Goal: Transaction & Acquisition: Purchase product/service

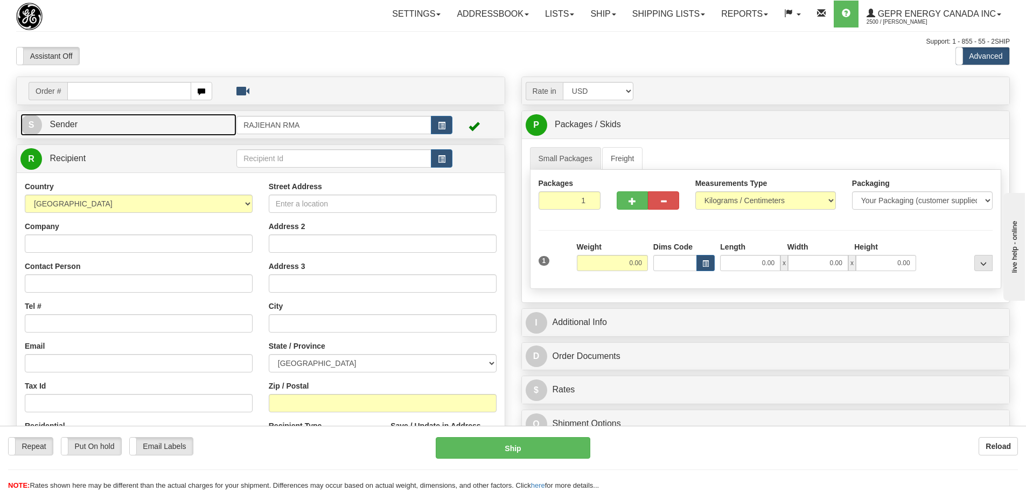
click at [130, 131] on link "S Sender" at bounding box center [128, 125] width 216 height 22
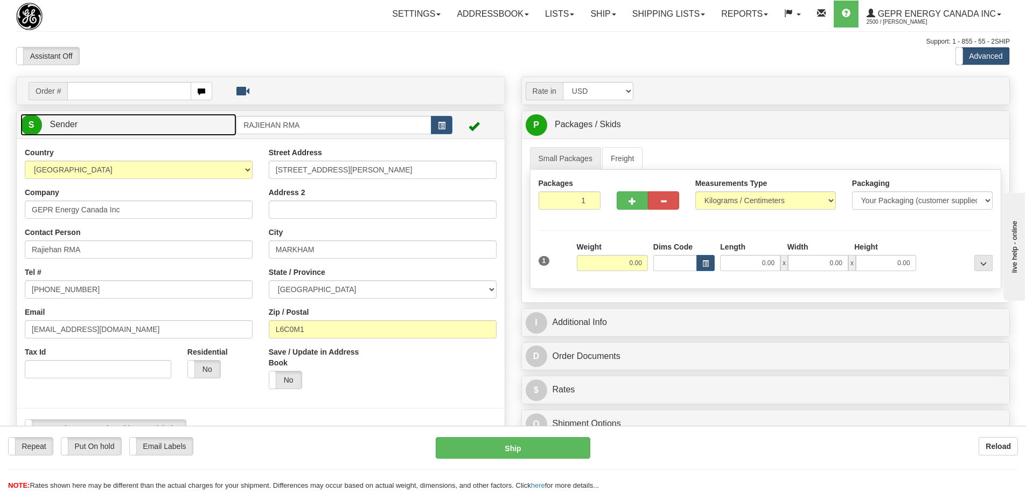
click at [130, 131] on link "S Sender" at bounding box center [128, 125] width 216 height 22
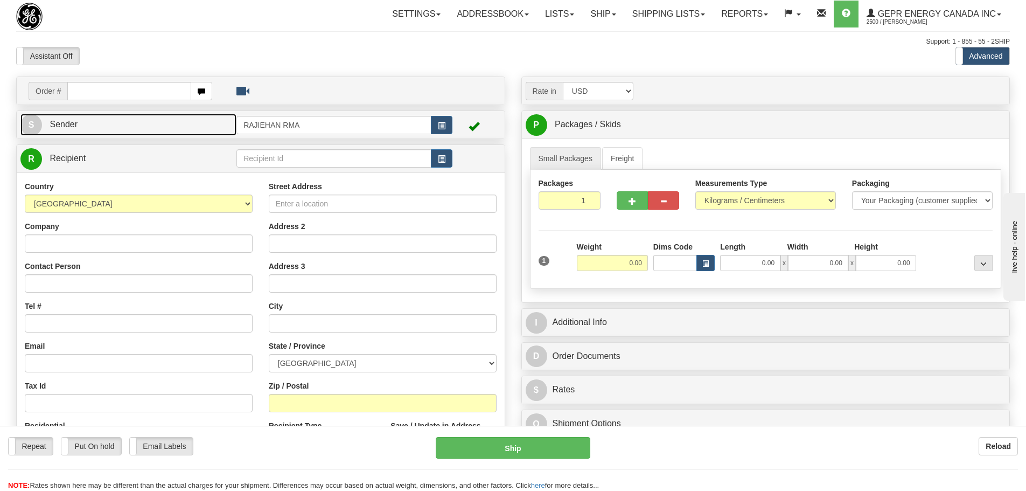
click at [100, 124] on link "S Sender" at bounding box center [128, 125] width 216 height 22
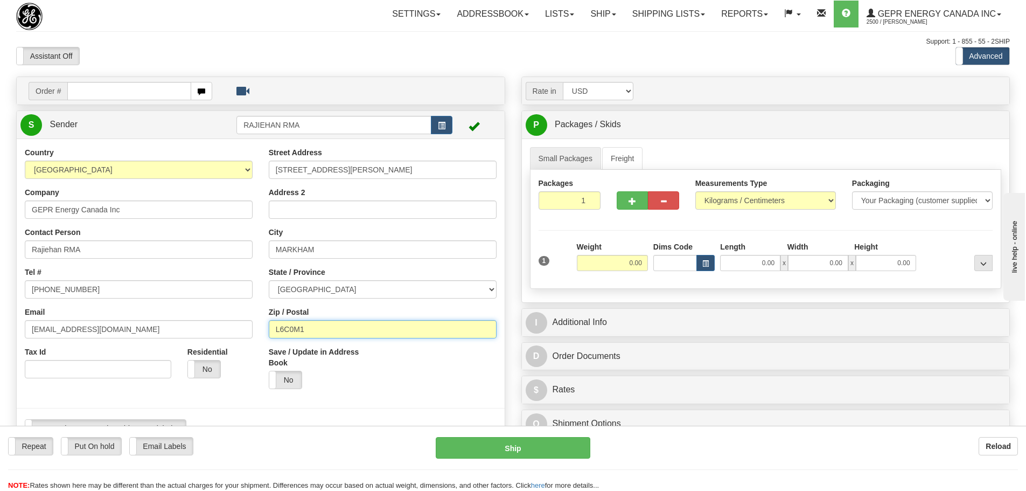
drag, startPoint x: 293, startPoint y: 330, endPoint x: 254, endPoint y: 329, distance: 38.8
click at [254, 329] on div "Country [GEOGRAPHIC_DATA] [GEOGRAPHIC_DATA] [GEOGRAPHIC_DATA] [GEOGRAPHIC_DATA]…" at bounding box center [261, 296] width 488 height 298
paste input "N0G 2T0"
type input "N0G 2T0"
click at [261, 308] on div "Street Address 650 Markland Street Address 2 City MARKHAM State / Province ALBE…" at bounding box center [383, 272] width 244 height 250
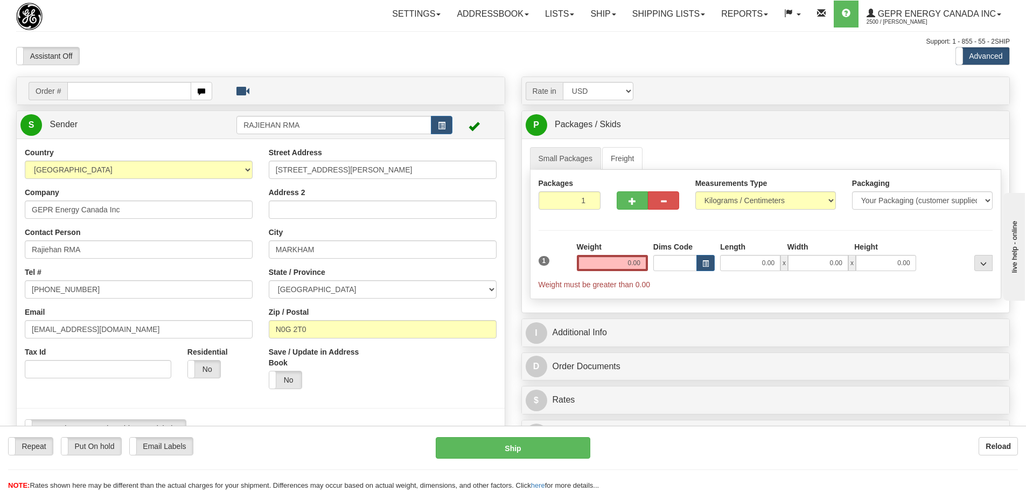
click at [258, 317] on div "Country [GEOGRAPHIC_DATA] [GEOGRAPHIC_DATA] [GEOGRAPHIC_DATA] [GEOGRAPHIC_DATA]…" at bounding box center [139, 266] width 244 height 239
drag, startPoint x: 344, startPoint y: 247, endPoint x: 219, endPoint y: 234, distance: 126.2
click at [220, 235] on div "Country [GEOGRAPHIC_DATA] [GEOGRAPHIC_DATA] [GEOGRAPHIC_DATA] [GEOGRAPHIC_DATA]…" at bounding box center [261, 296] width 488 height 298
paste input "TIVERTO"
type input "TIVERTON"
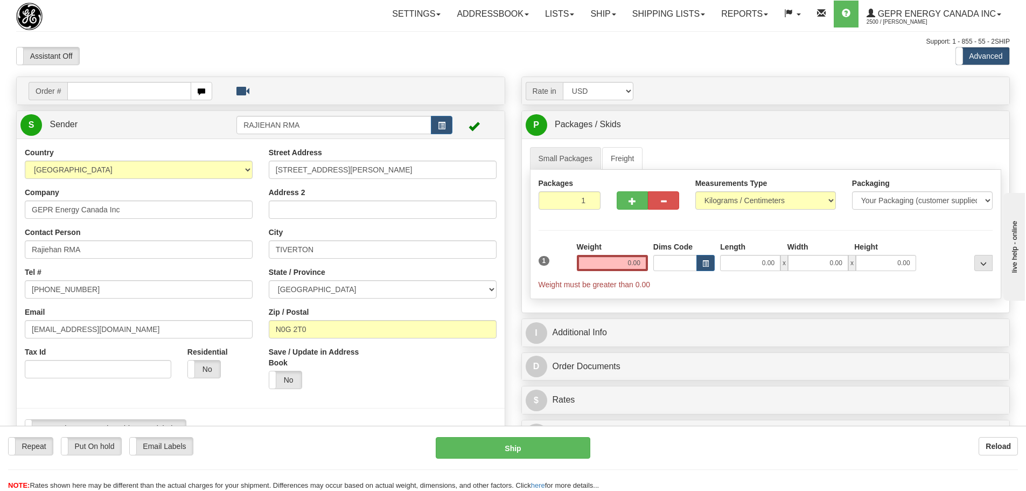
click at [246, 269] on div "Tel # +1 905-927-5010" at bounding box center [139, 283] width 228 height 32
drag, startPoint x: 377, startPoint y: 161, endPoint x: 261, endPoint y: 160, distance: 115.8
click at [261, 160] on div "Street Address 650 Markland Street Address 2 City TIVERTON State / Province ALB…" at bounding box center [383, 272] width 244 height 250
paste input "TIE ROAD, BNPD BOX 5000"
type input "TIE ROAD, BNPD BOX 5000"
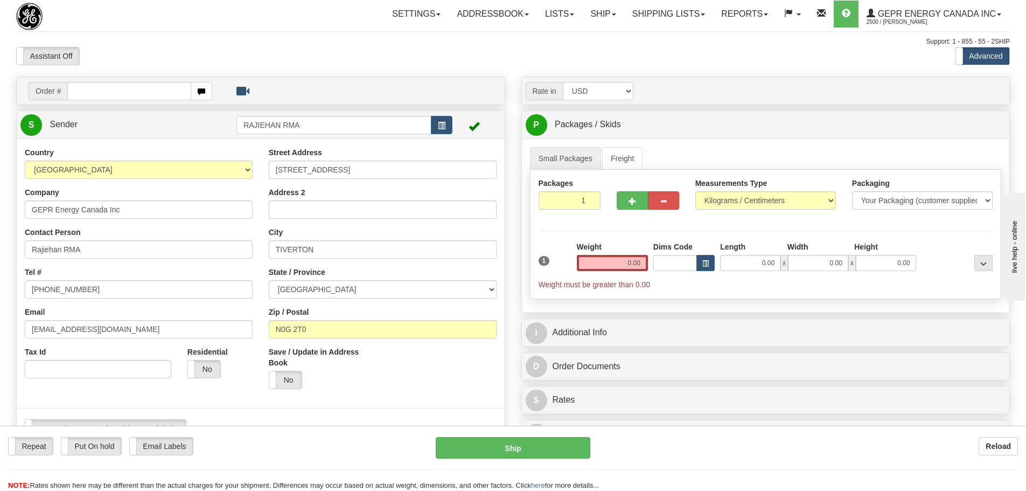
click at [264, 156] on div "Street Address TIE ROAD, BNPD BOX 5000 Address 2 City TIVERTON State / Province…" at bounding box center [383, 272] width 244 height 250
click at [595, 252] on div "Weight 0.00" at bounding box center [612, 256] width 71 height 30
click at [599, 263] on input "0.00" at bounding box center [612, 263] width 71 height 16
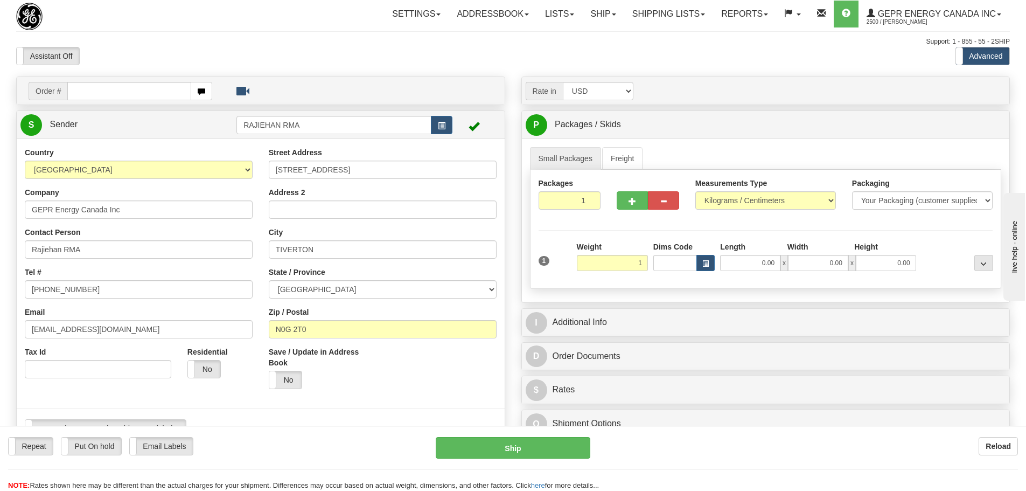
type input "1.00"
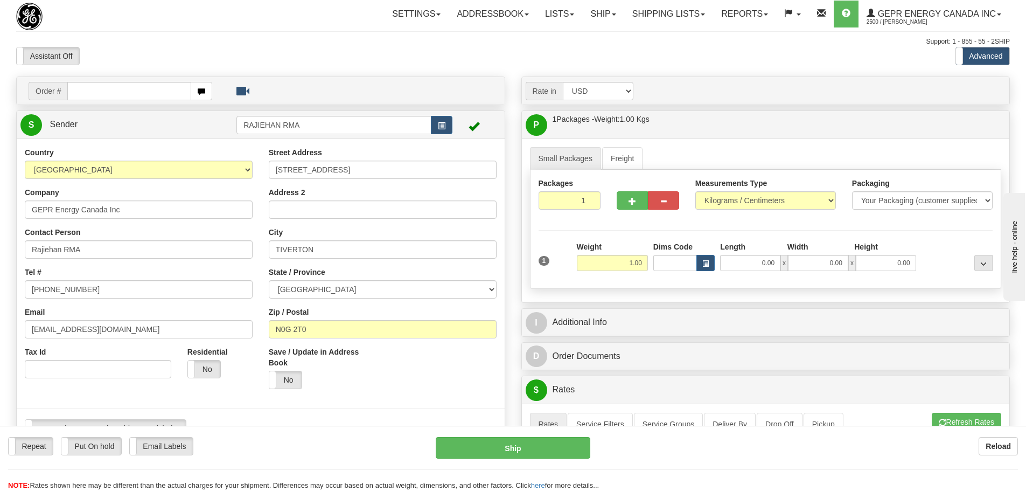
click at [167, 50] on div "Assistant On Assistant Off Do a return Do a return" at bounding box center [218, 56] width 421 height 18
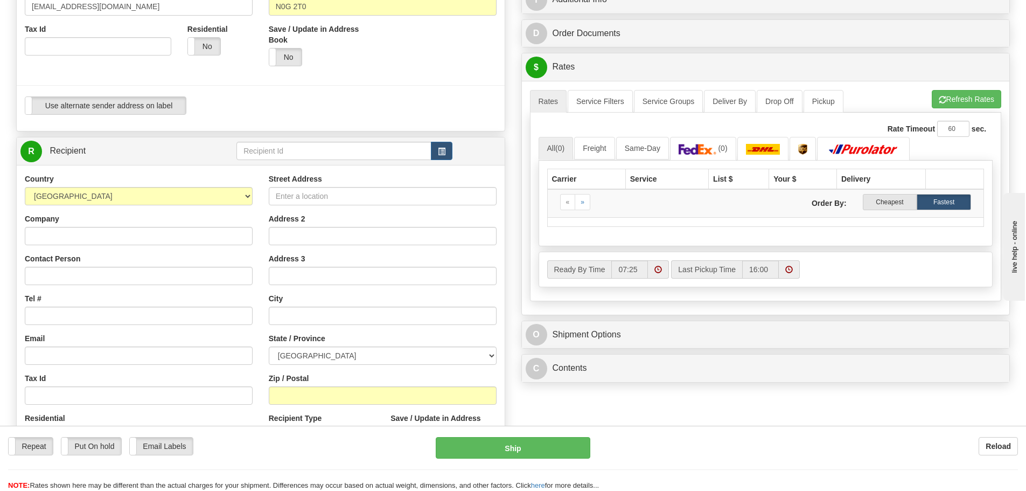
scroll to position [323, 0]
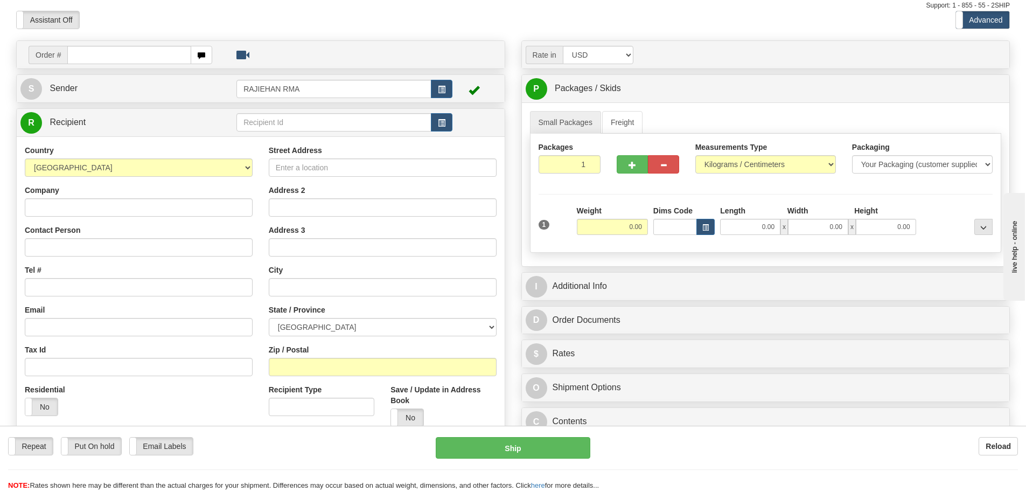
scroll to position [54, 0]
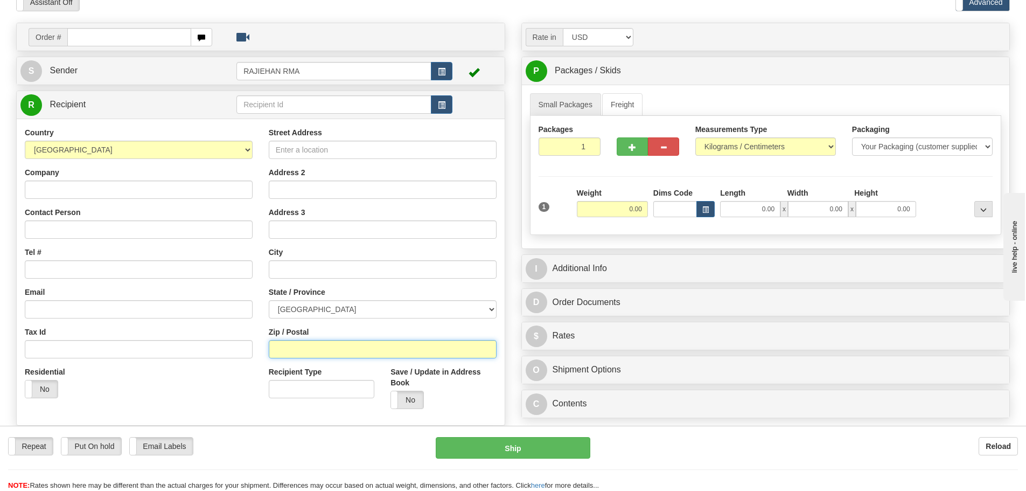
click at [322, 350] on input "Zip / Postal" at bounding box center [383, 349] width 228 height 18
paste input "N0G 2T0"
type input "N0G 2T0"
click at [259, 312] on div "Country [GEOGRAPHIC_DATA] [GEOGRAPHIC_DATA] [GEOGRAPHIC_DATA] [GEOGRAPHIC_DATA]…" at bounding box center [139, 266] width 244 height 279
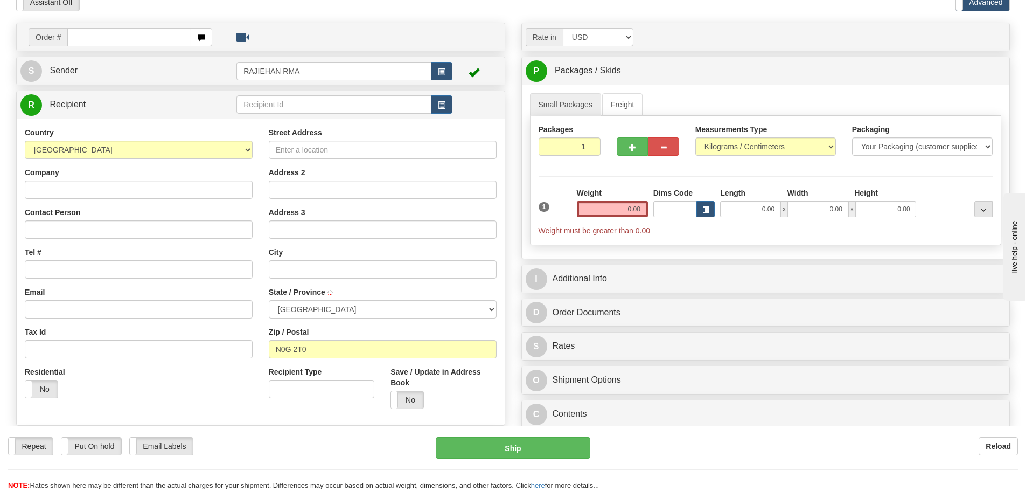
type input "PORT ELGIN"
select select "ON"
drag, startPoint x: 328, startPoint y: 270, endPoint x: 260, endPoint y: 261, distance: 69.0
click at [246, 268] on div "Country [GEOGRAPHIC_DATA] [GEOGRAPHIC_DATA] [GEOGRAPHIC_DATA] [GEOGRAPHIC_DATA]…" at bounding box center [261, 272] width 488 height 290
paste input "TIVERTO"
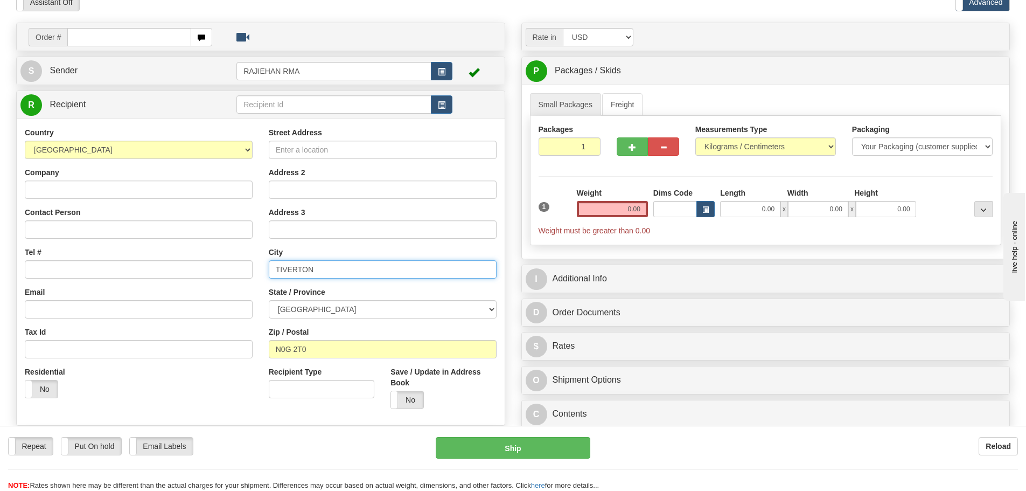
type input "TIVERTON"
click at [263, 261] on div "Street Address Address 2 Address 3 City [GEOGRAPHIC_DATA] State / Province [GEO…" at bounding box center [383, 272] width 244 height 290
click at [590, 200] on div "Weight 0.00" at bounding box center [612, 202] width 71 height 30
click at [590, 207] on input "0.00" at bounding box center [612, 209] width 71 height 16
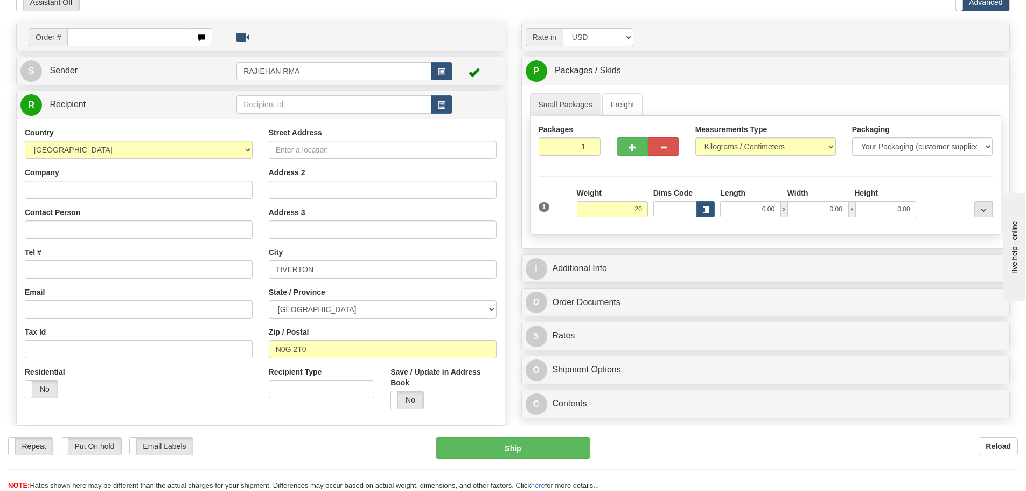
type input "20.00"
click at [621, 177] on div "Packages 1 1 Measurements Type" at bounding box center [766, 175] width 472 height 119
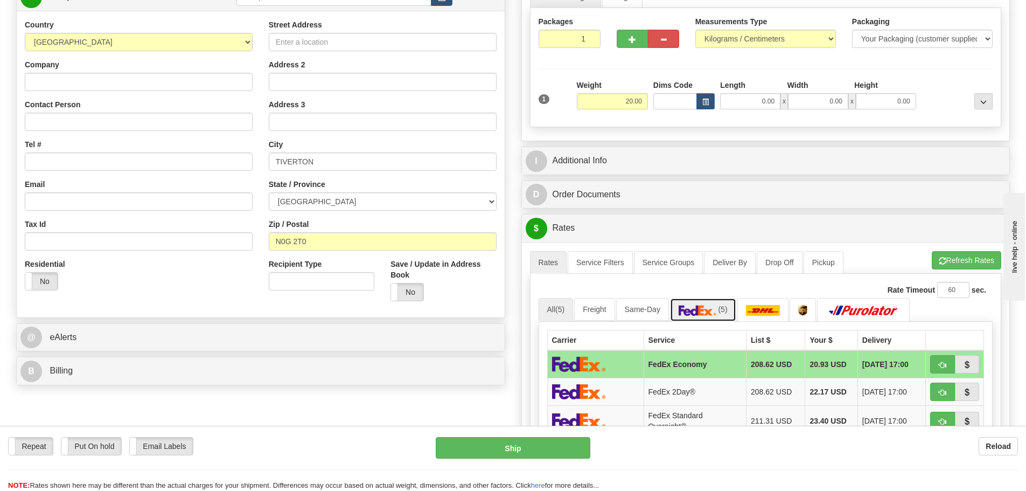
click at [692, 316] on link "(5)" at bounding box center [703, 309] width 66 height 23
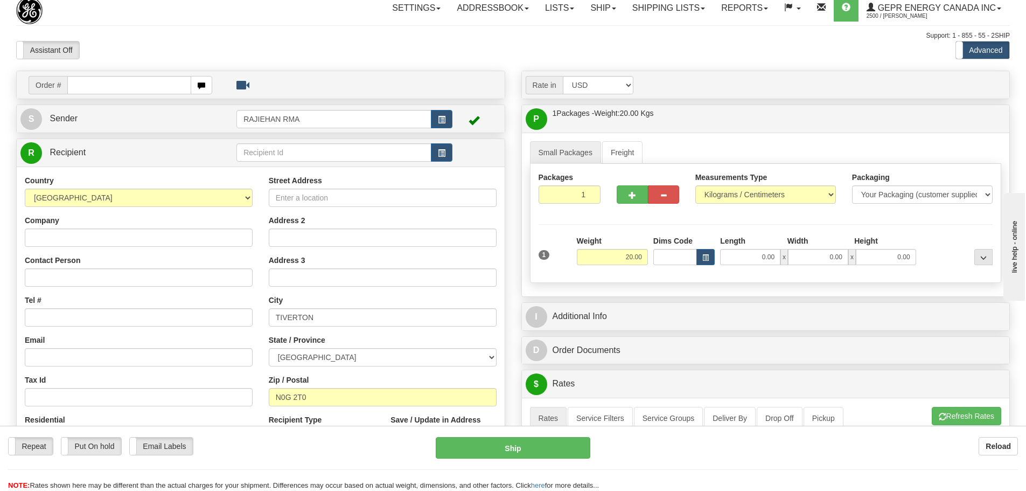
scroll to position [0, 0]
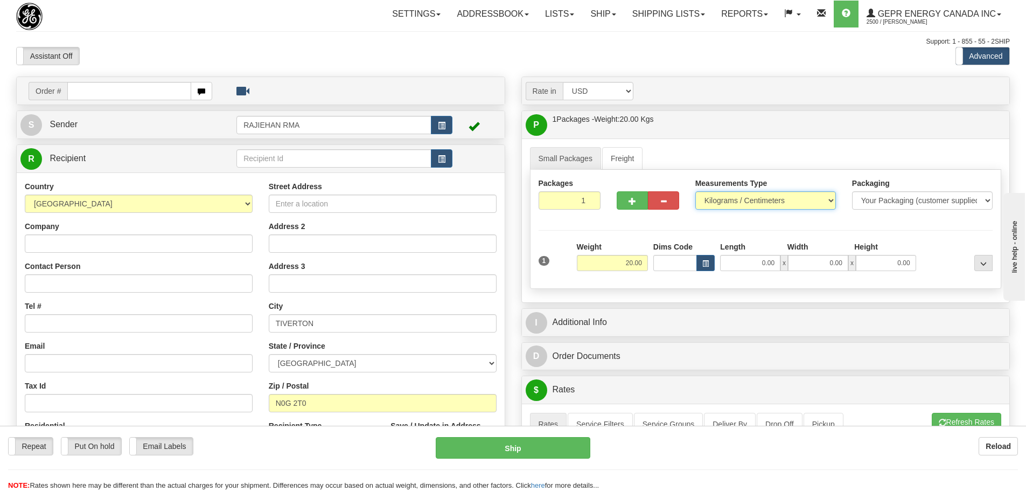
click at [750, 193] on select "Pounds / Inches Kilograms / Centimeters" at bounding box center [765, 200] width 141 height 18
select select "0"
click at [695, 191] on select "Pounds / Inches Kilograms / Centimeters" at bounding box center [765, 200] width 141 height 18
click at [607, 99] on select "Account Currency ARN AWG AUD AUS BHD BBD BFR BMD BRC BRL GBP UKL BND BGN CAD CH…" at bounding box center [598, 91] width 71 height 18
click at [616, 103] on div "Rate in Account Currency ARN AWG AUD AUS BHD BBD BFR BMD BRC BRL GBP UKL BND BG…" at bounding box center [766, 90] width 488 height 27
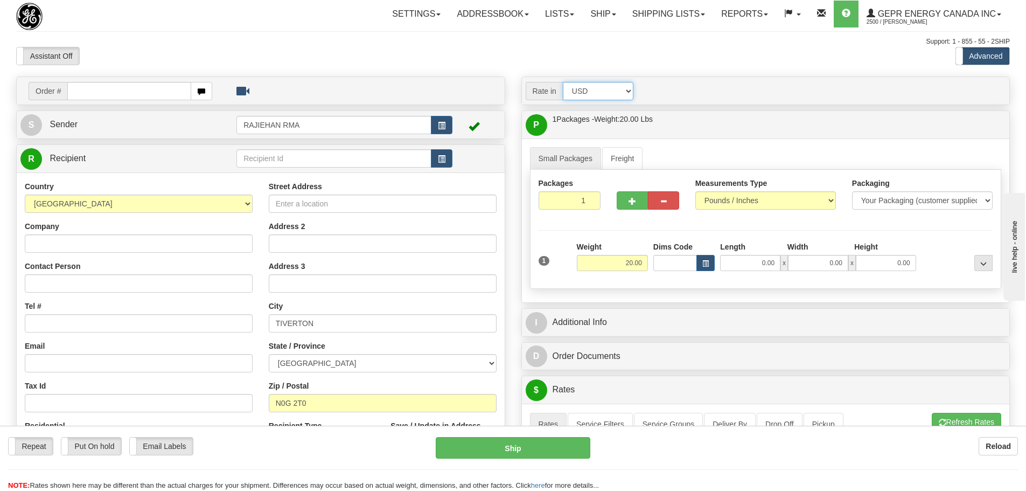
click at [616, 96] on select "Account Currency ARN AWG AUD AUS BHD BBD BFR BMD BRC BRL GBP UKL BND BGN CAD CH…" at bounding box center [598, 91] width 71 height 18
select select "CAD"
click at [563, 82] on select "Account Currency ARN AWG AUD AUS BHD BBD BFR BMD BRC BRL GBP UKL BND BGN CAD CH…" at bounding box center [598, 91] width 71 height 18
click at [599, 63] on div "Assistant On Assistant Off Do a return Do a return Previous Next Standard Advan…" at bounding box center [513, 56] width 1010 height 18
click at [721, 193] on select "Pounds / Inches Kilograms / Centimeters" at bounding box center [765, 200] width 141 height 18
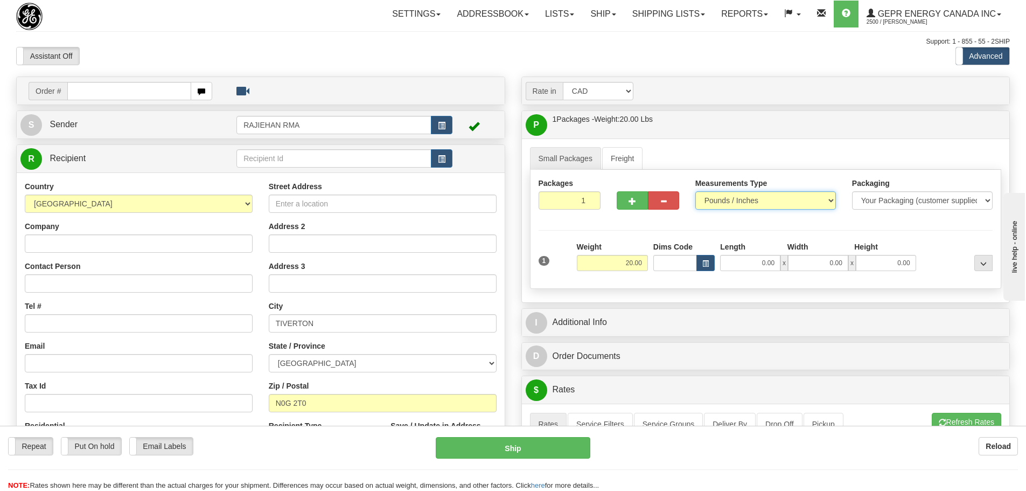
select select "1"
click at [695, 191] on select "Pounds / Inches Kilograms / Centimeters" at bounding box center [765, 200] width 141 height 18
click at [624, 231] on div "Packages 1 1 Measurements Type" at bounding box center [766, 229] width 472 height 119
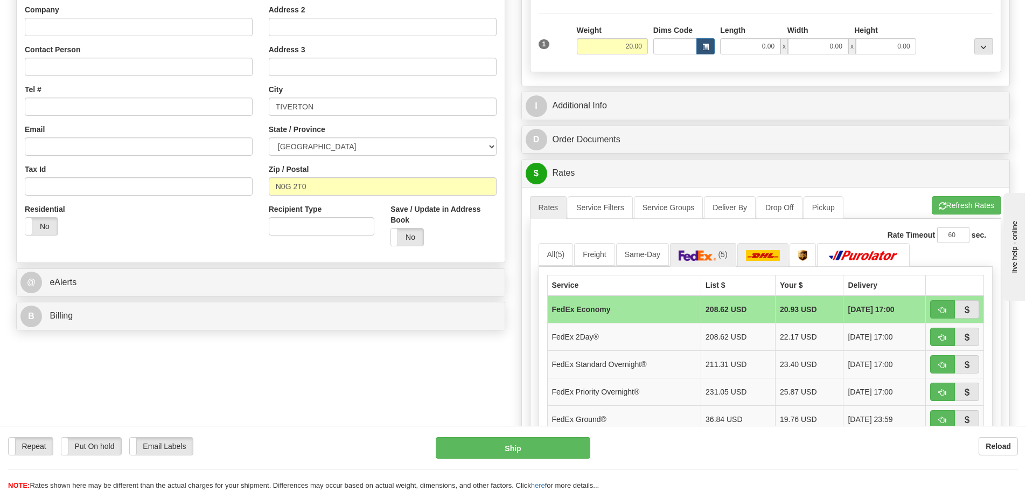
scroll to position [269, 0]
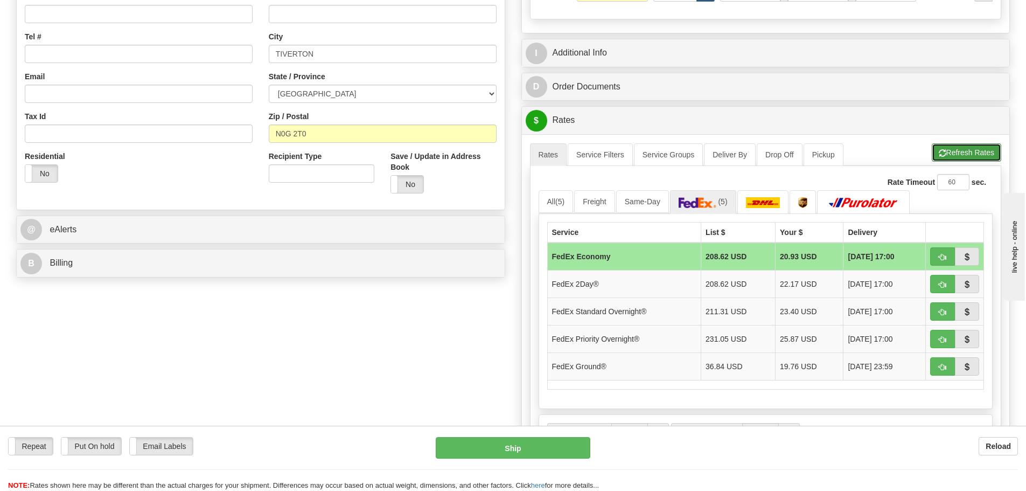
click at [939, 152] on span "button" at bounding box center [943, 153] width 8 height 7
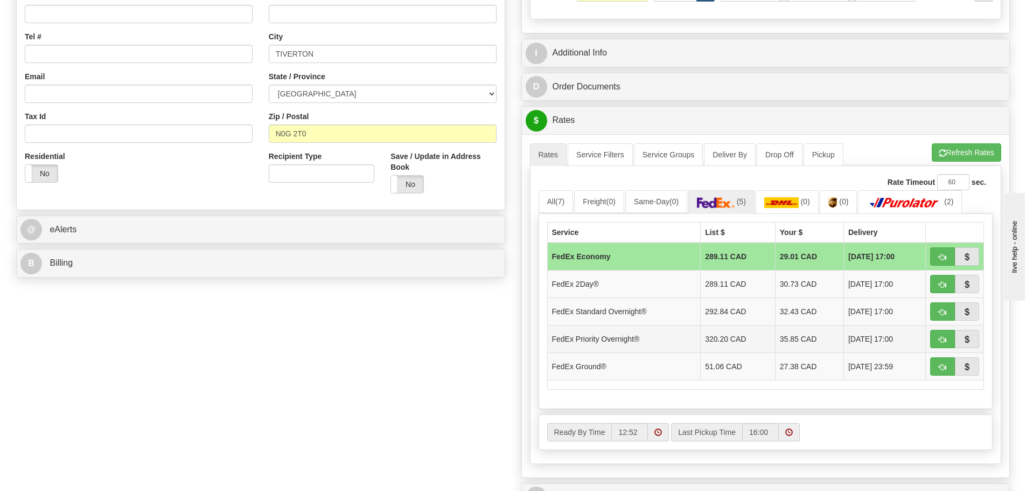
click at [722, 340] on td "320.20 CAD" at bounding box center [738, 338] width 75 height 27
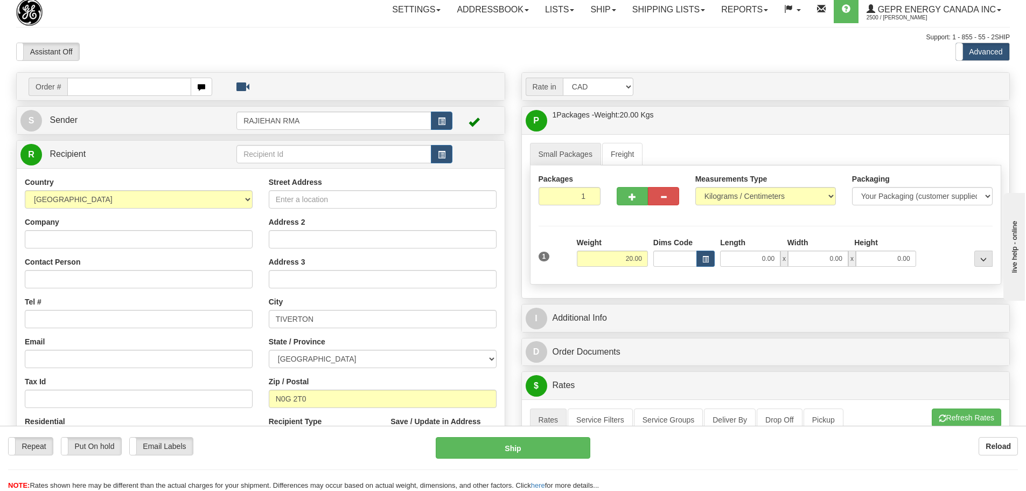
scroll to position [0, 0]
